Goal: Register for event/course

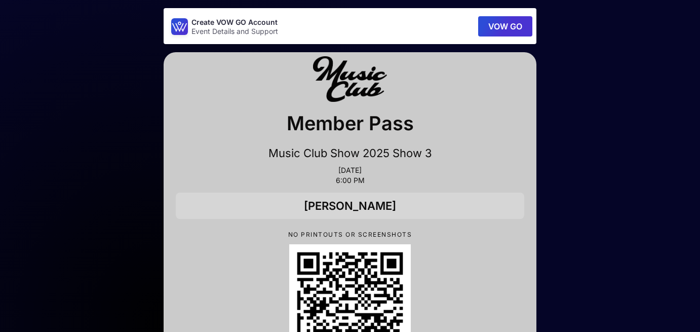
click at [501, 25] on button "VOW GO" at bounding box center [505, 26] width 54 height 20
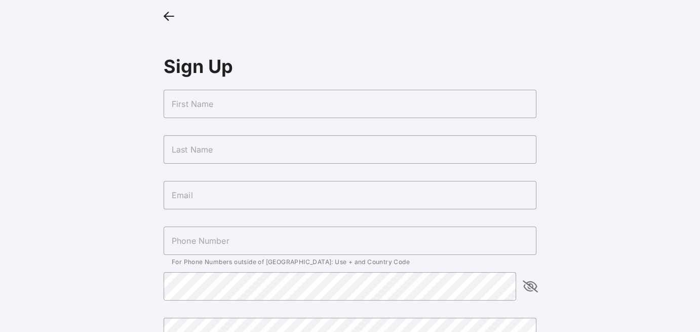
click at [317, 106] on input "text" at bounding box center [350, 104] width 373 height 28
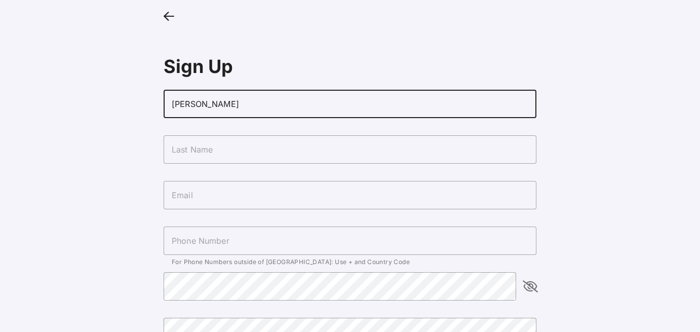
type input "[PERSON_NAME]"
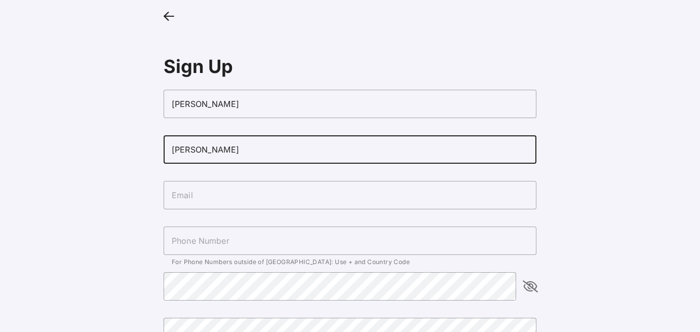
type input "[PERSON_NAME]"
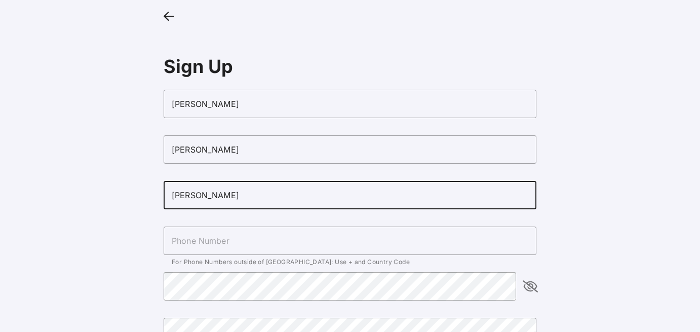
type input "[EMAIL_ADDRESS][DOMAIN_NAME]"
type input "[PHONE_NUMBER]"
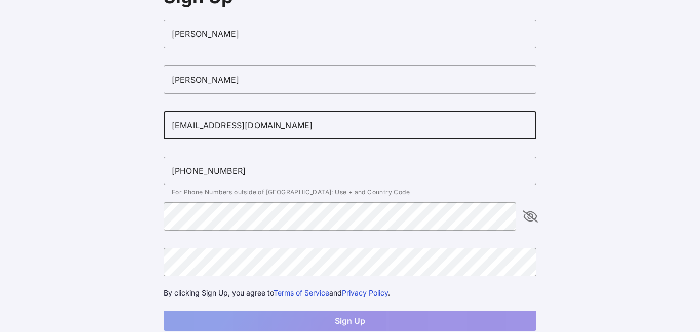
scroll to position [72, 0]
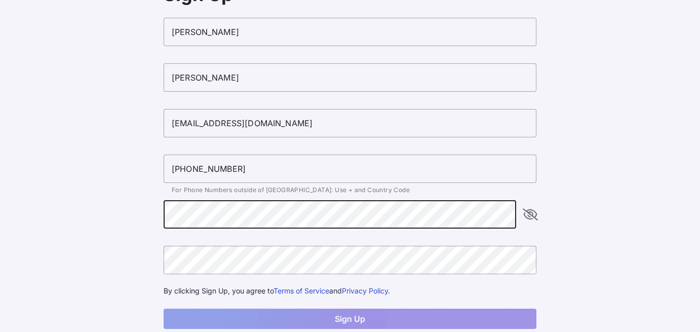
click at [530, 217] on icon "appended action" at bounding box center [530, 214] width 12 height 12
click at [93, 216] on main "Sign Up [PERSON_NAME] [PERSON_NAME][EMAIL_ADDRESS][DOMAIN_NAME] [PHONE_NUMBER] …" at bounding box center [350, 143] width 700 height 430
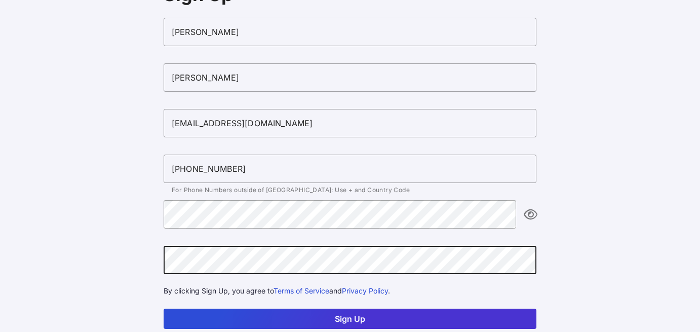
click at [365, 317] on button "Sign Up" at bounding box center [350, 318] width 373 height 20
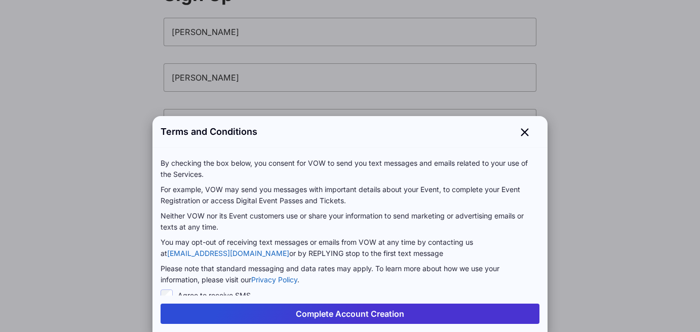
scroll to position [22, 0]
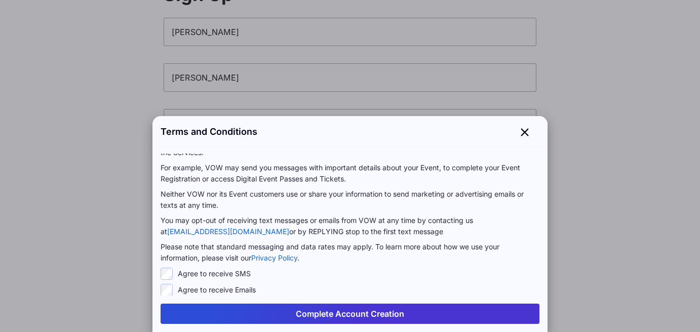
click at [331, 319] on button "Complete Account Creation" at bounding box center [350, 313] width 379 height 20
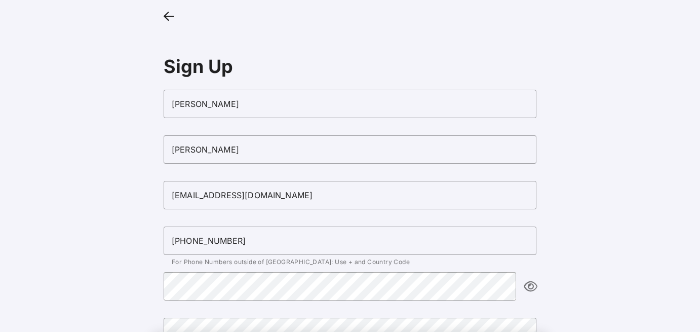
scroll to position [72, 0]
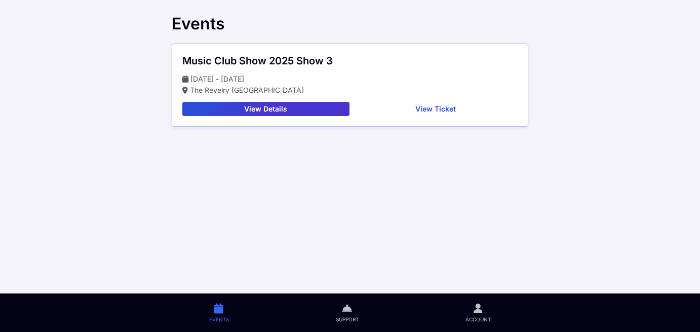
click at [432, 108] on button "View Ticket" at bounding box center [436, 109] width 165 height 14
